Goal: Navigation & Orientation: Find specific page/section

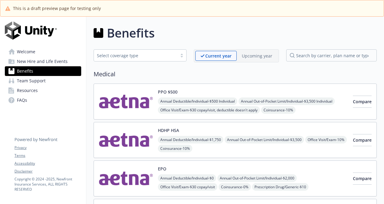
scroll to position [362, 0]
